Goal: Information Seeking & Learning: Learn about a topic

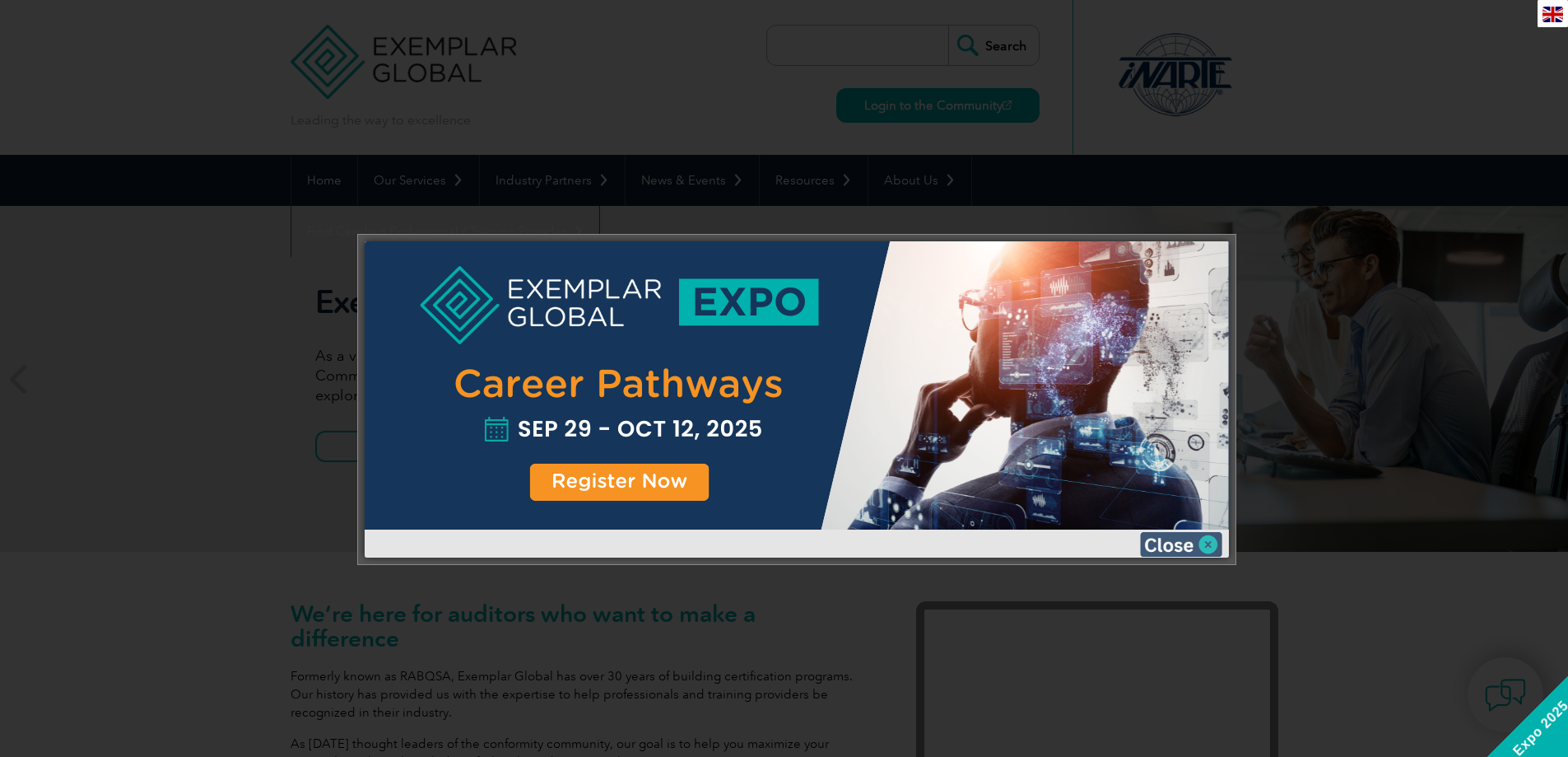
click at [1213, 543] on img at bounding box center [1181, 544] width 82 height 25
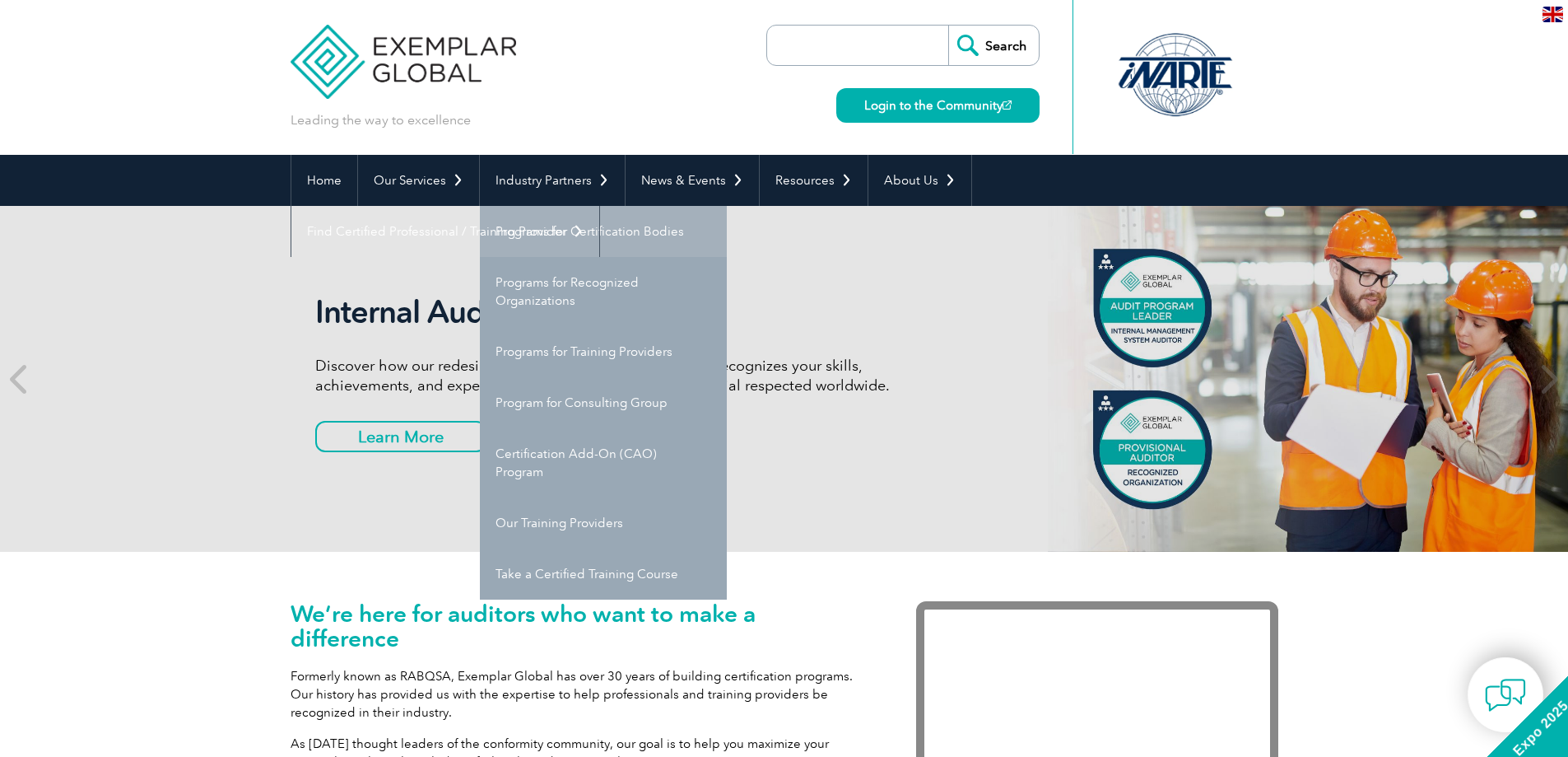
click at [596, 231] on link "Programs for Certification Bodies" at bounding box center [603, 231] width 247 height 51
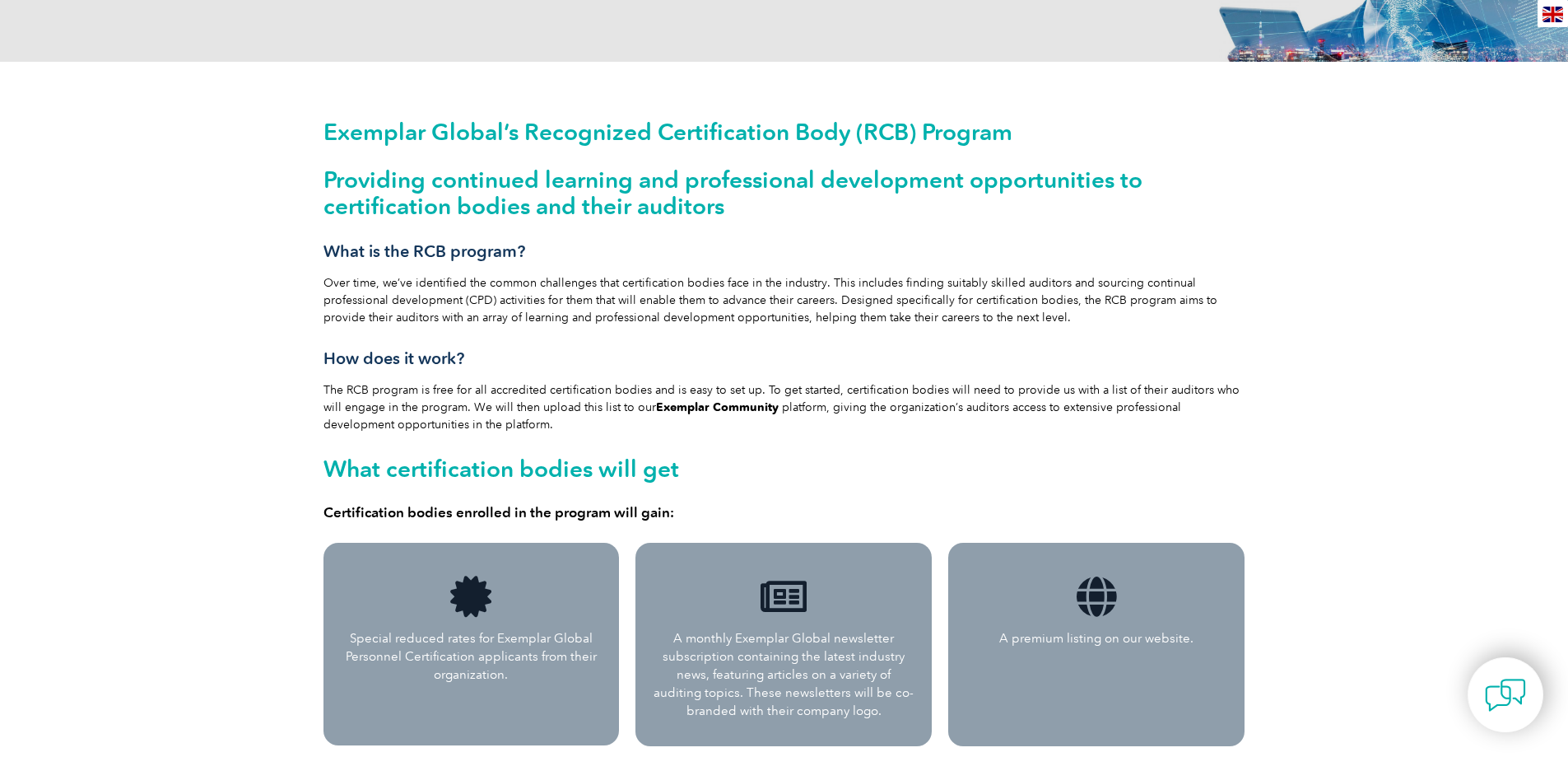
scroll to position [714, 0]
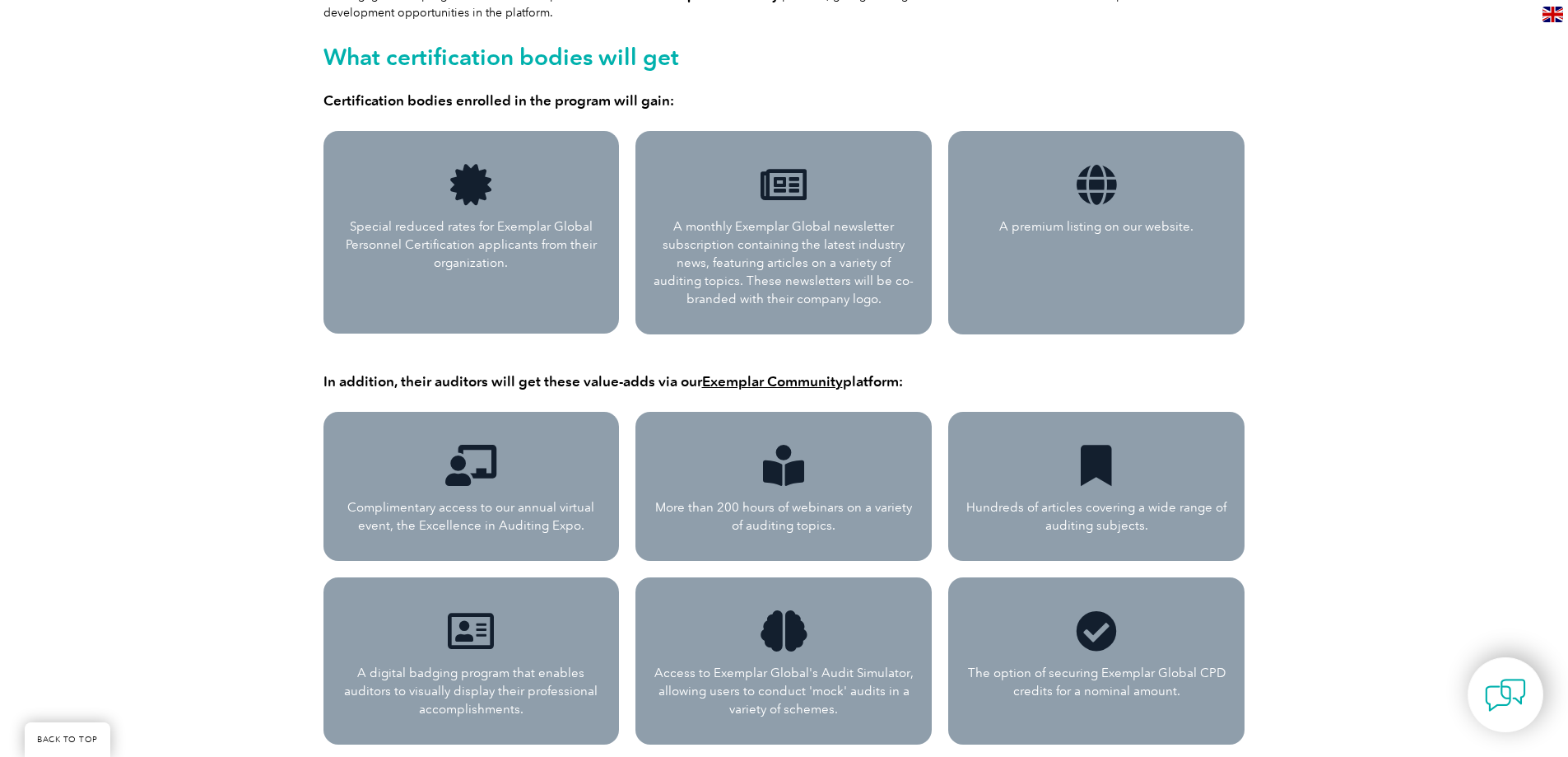
click at [263, 220] on div "Exemplar Global’s Recognized Certification Body (RCB) Program Providing continu…" at bounding box center [784, 511] width 1568 height 1721
